Goal: Task Accomplishment & Management: Manage account settings

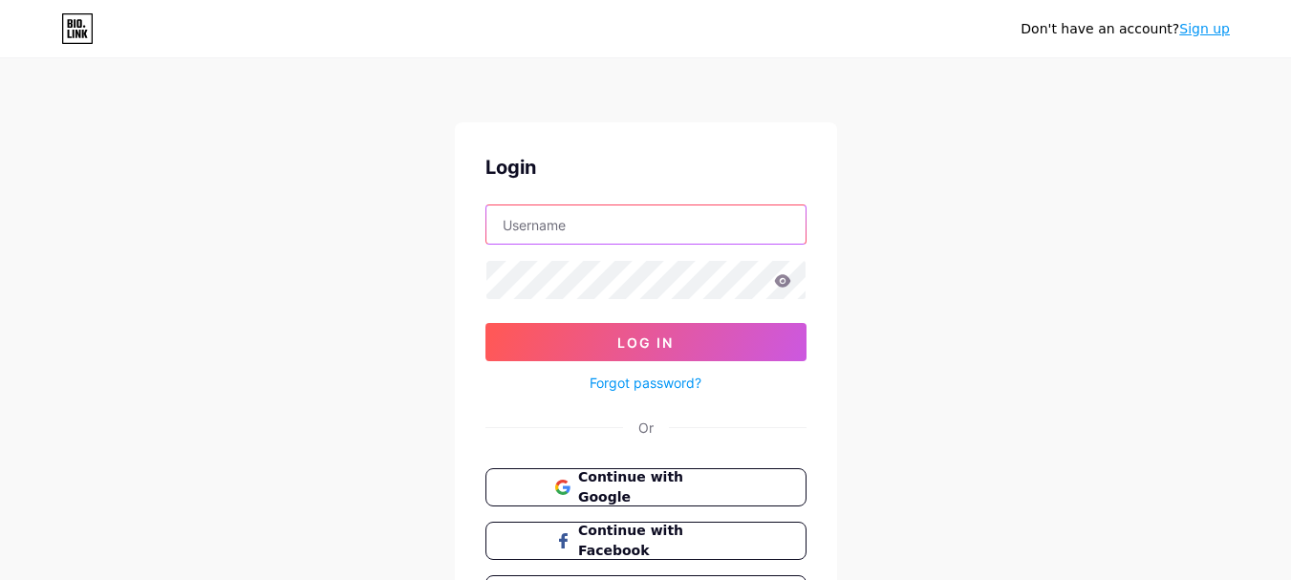
click at [556, 233] on input "text" at bounding box center [645, 224] width 319 height 38
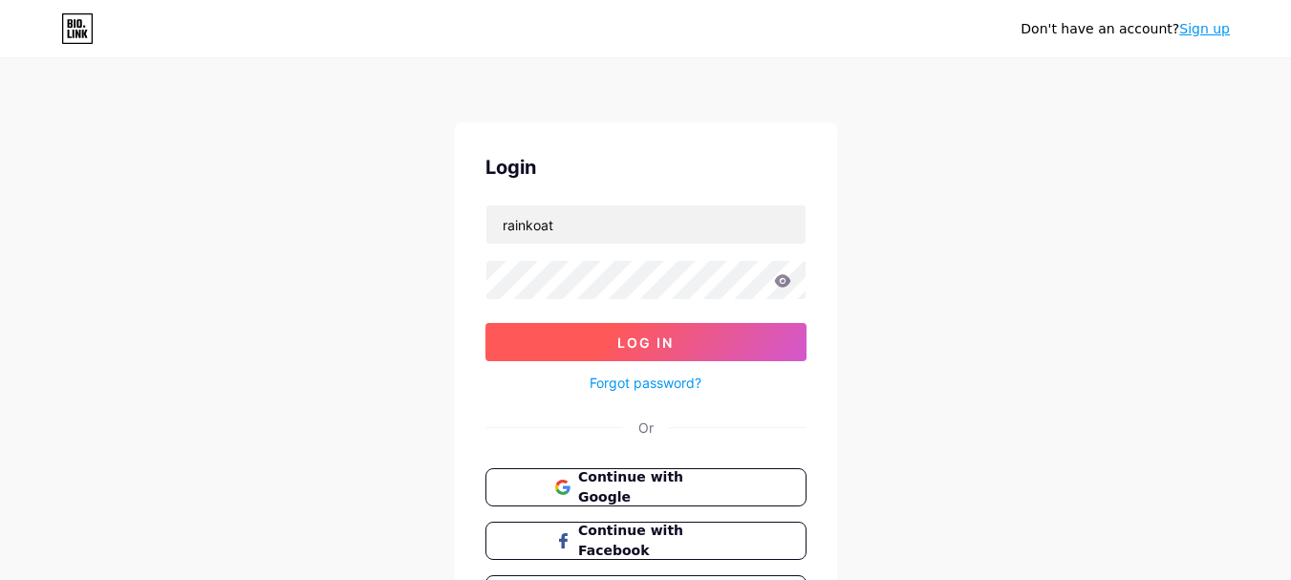
click at [648, 344] on span "Log In" at bounding box center [645, 342] width 56 height 16
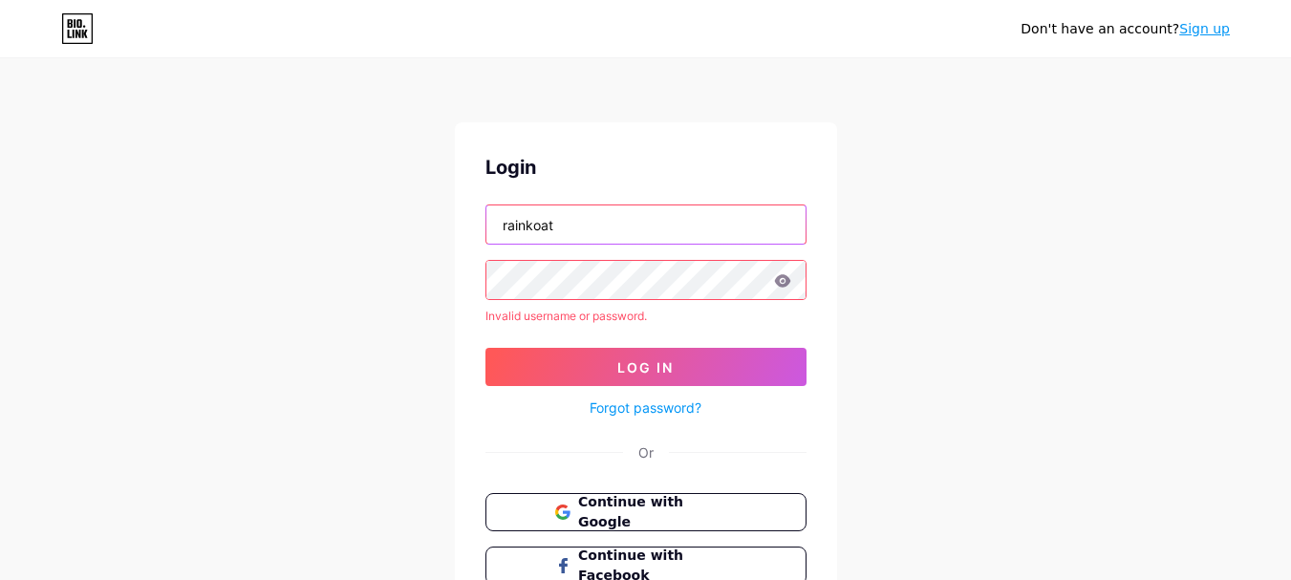
click at [577, 213] on input "rainkoat" at bounding box center [645, 224] width 319 height 38
type input "Rainkoat"
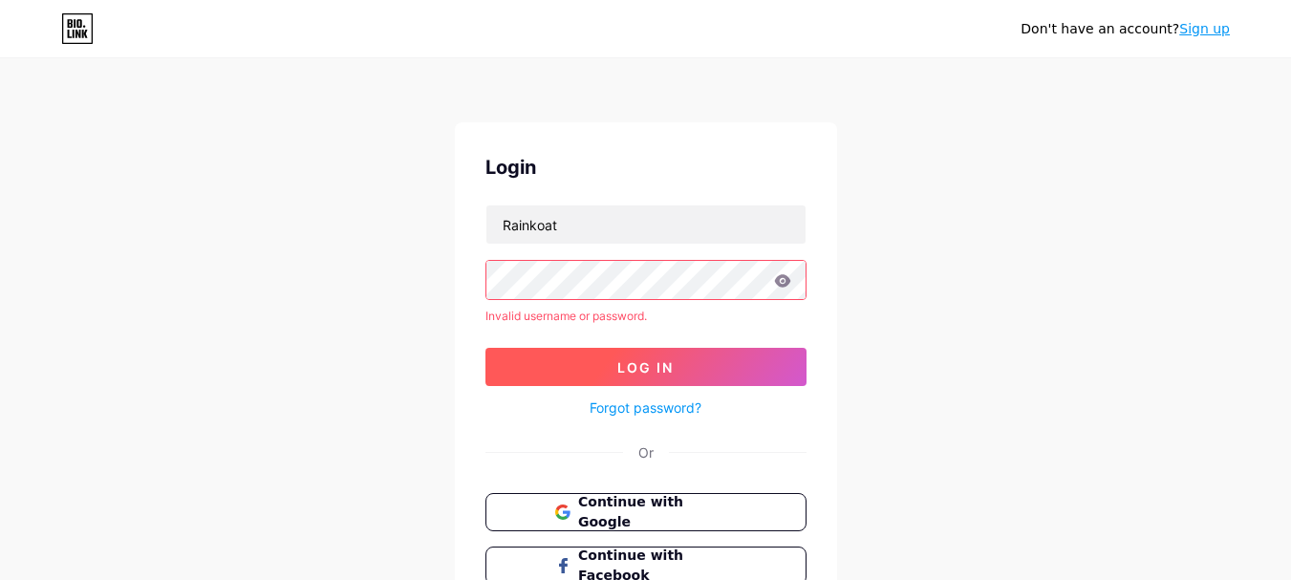
click at [653, 365] on span "Log In" at bounding box center [645, 367] width 56 height 16
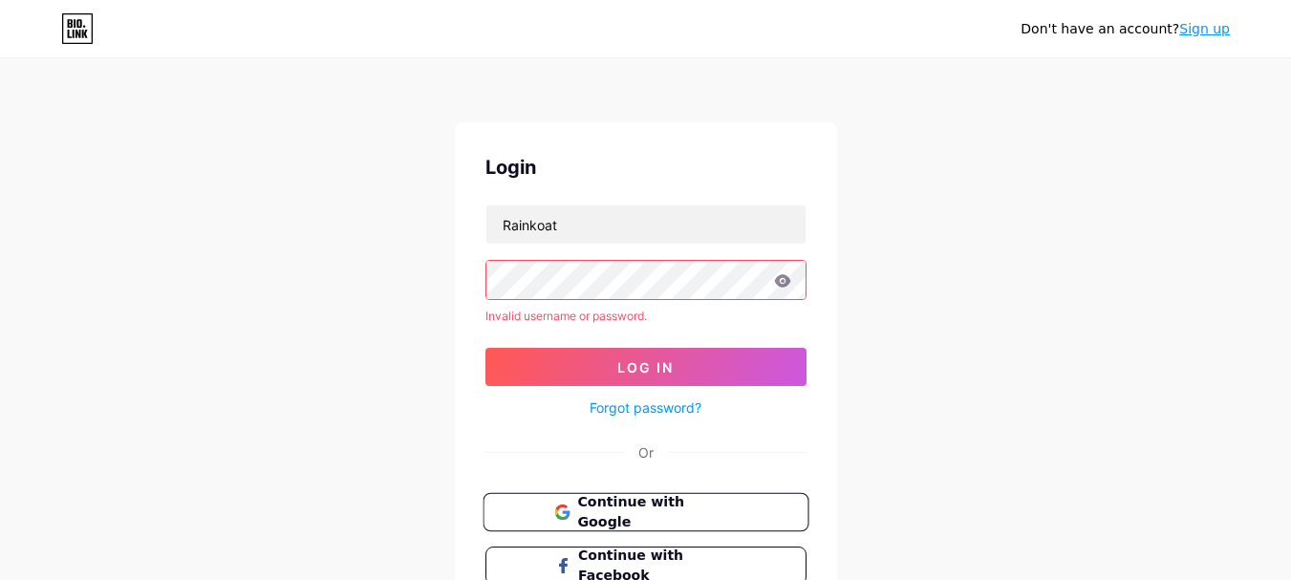
click at [659, 511] on span "Continue with Google" at bounding box center [657, 512] width 160 height 41
